Goal: Task Accomplishment & Management: Use online tool/utility

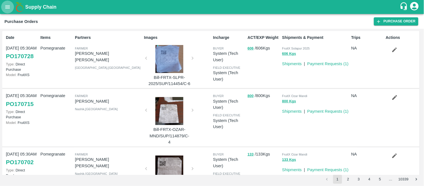
click at [6, 12] on button "open drawer" at bounding box center [7, 7] width 13 height 13
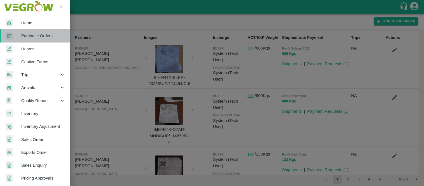
click at [39, 32] on link "Purchase Orders" at bounding box center [35, 35] width 70 height 13
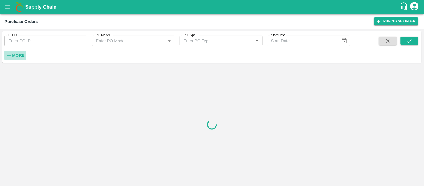
click at [23, 55] on strong "More" at bounding box center [18, 55] width 13 height 4
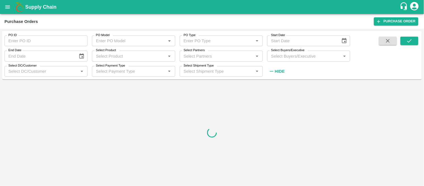
click at [196, 52] on label "Select Partners" at bounding box center [194, 50] width 21 height 4
click at [196, 52] on input "Select Partners" at bounding box center [216, 55] width 70 height 7
paste input "9923366281"
type input "9923366281"
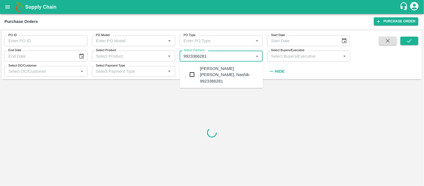
click at [206, 70] on div "KISHOR ABHIMAN SURYAVANSHI -Mungase, Nashik-9923366281" at bounding box center [229, 74] width 59 height 19
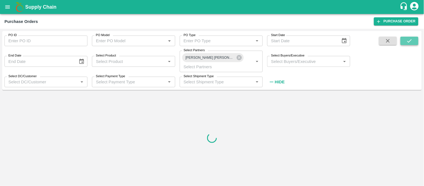
click at [408, 42] on icon "submit" at bounding box center [409, 40] width 4 height 3
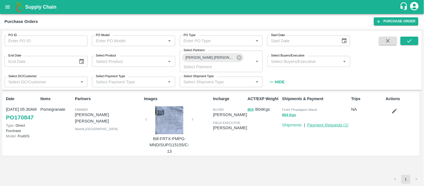
click at [317, 124] on link "Payment Requests ( 1 )" at bounding box center [327, 125] width 41 height 4
